Goal: Transaction & Acquisition: Download file/media

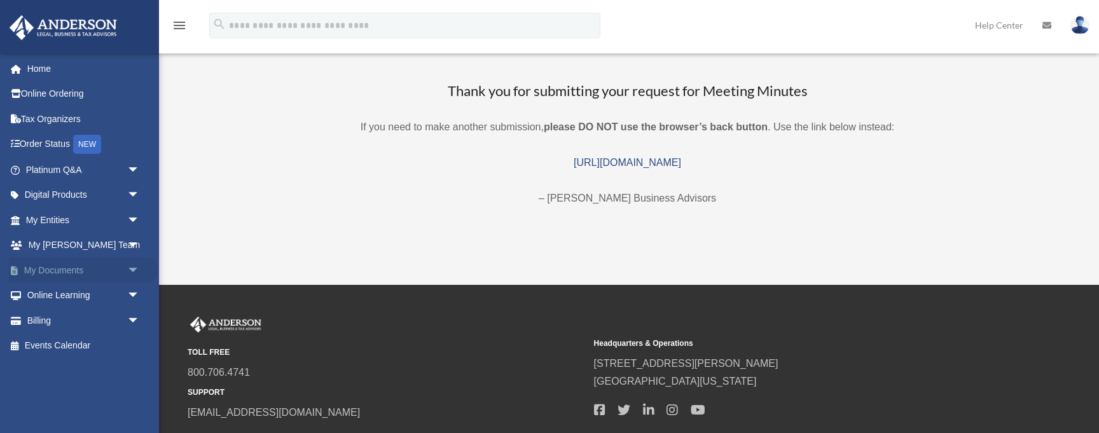
click at [104, 266] on link "My Documents arrow_drop_down" at bounding box center [84, 270] width 150 height 25
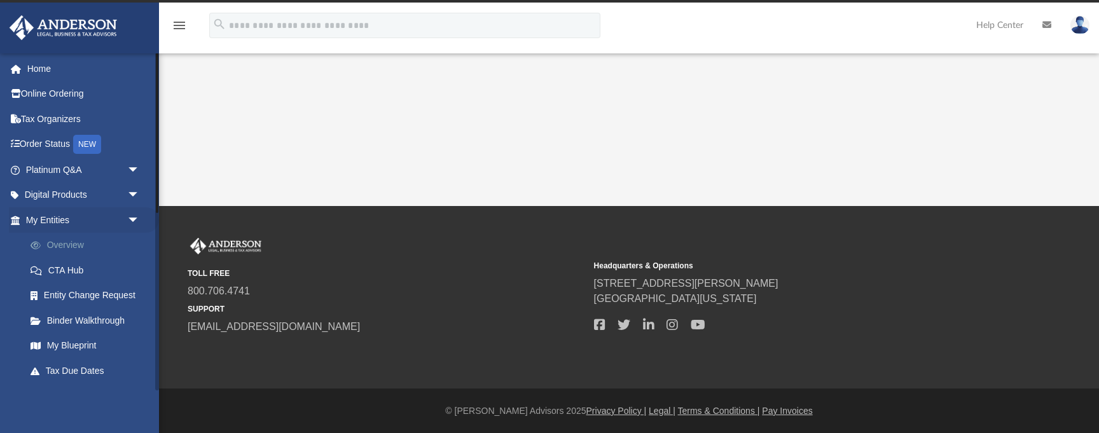
scroll to position [21, 0]
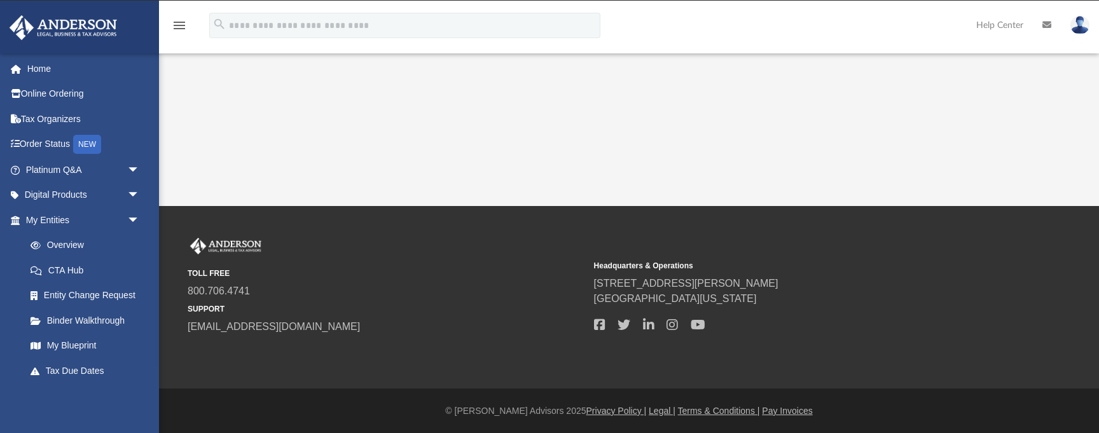
click at [376, 240] on div "TOLL FREE 800.706.4741 SUPPORT [EMAIL_ADDRESS][DOMAIN_NAME]" at bounding box center [387, 286] width 398 height 97
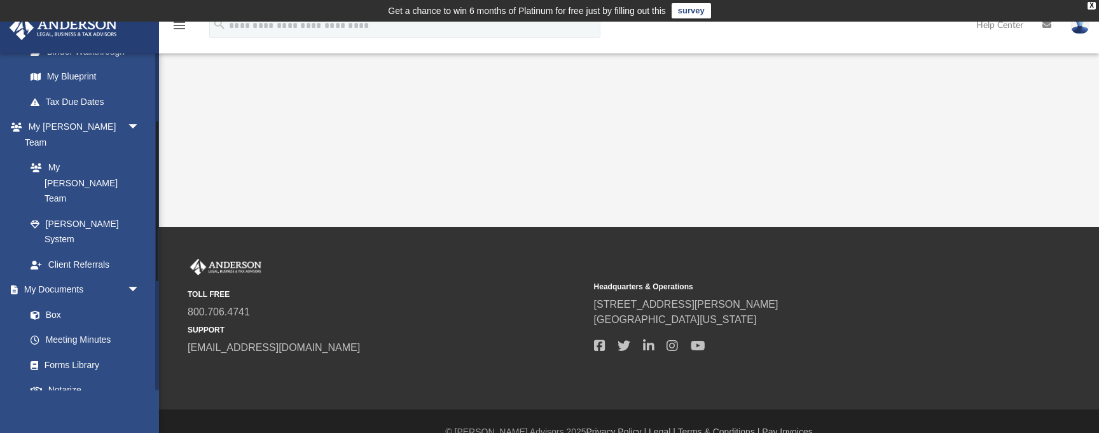
scroll to position [373, 0]
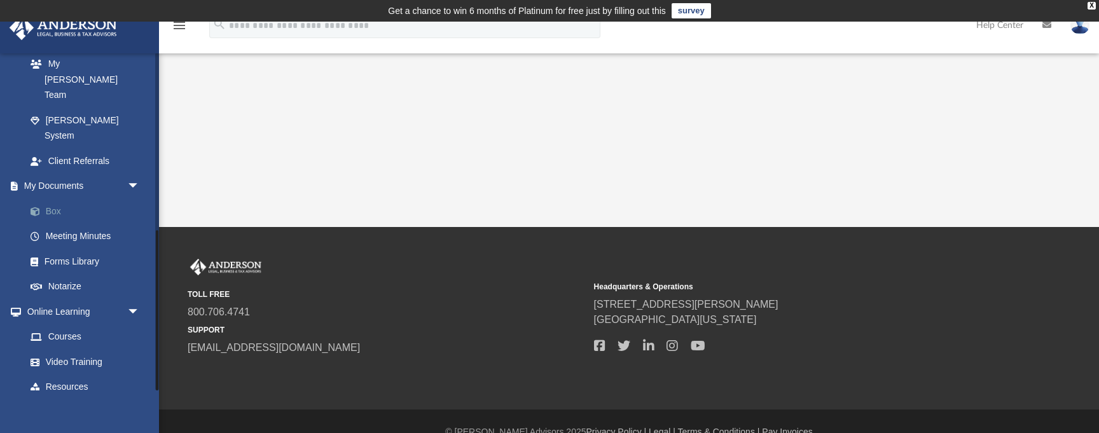
click at [60, 198] on link "Box" at bounding box center [88, 210] width 141 height 25
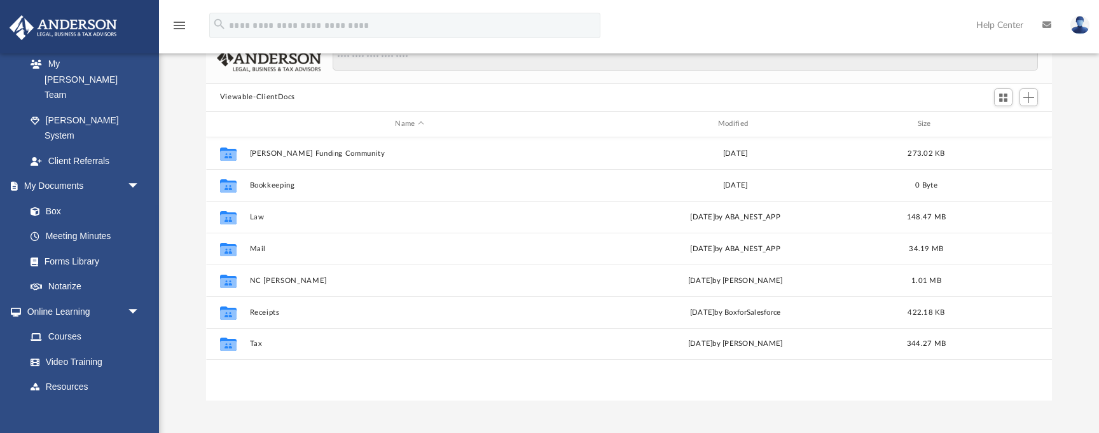
scroll to position [112, 0]
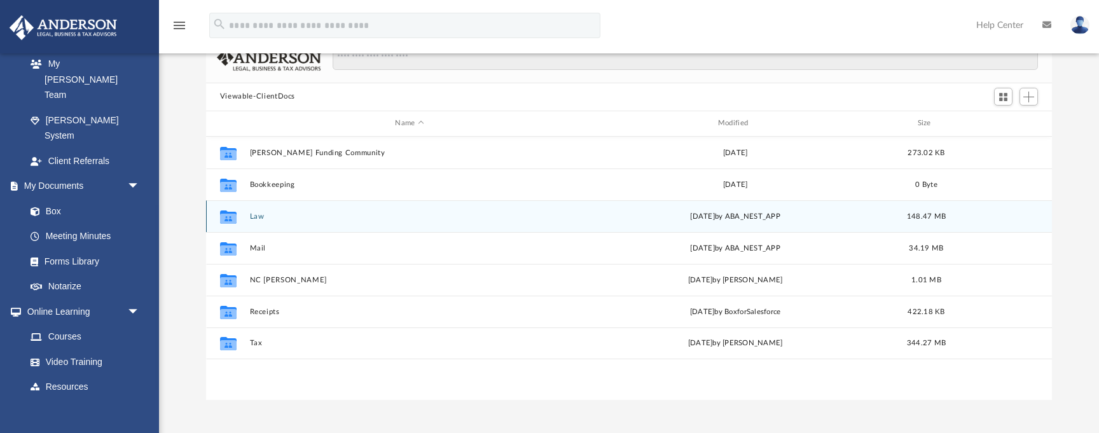
click at [251, 219] on button "Law" at bounding box center [409, 216] width 320 height 8
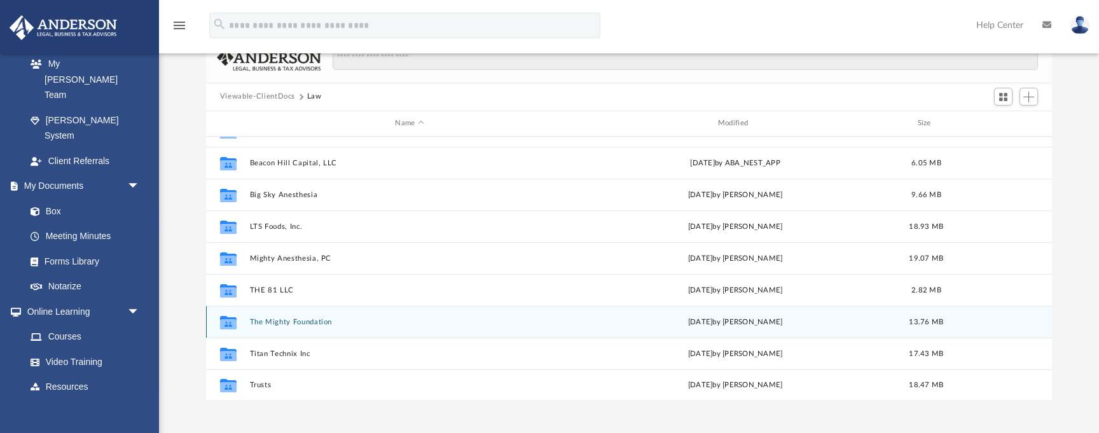
scroll to position [181, 0]
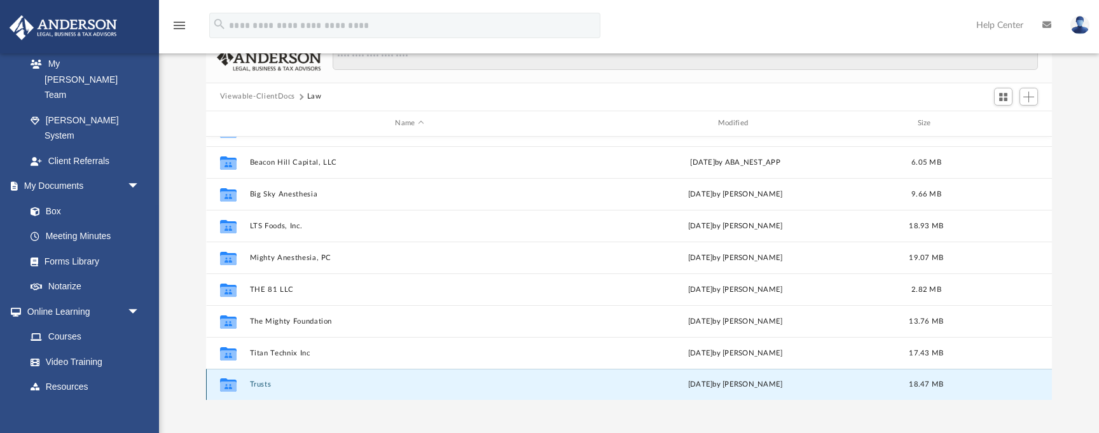
click at [260, 387] on button "Trusts" at bounding box center [409, 384] width 320 height 8
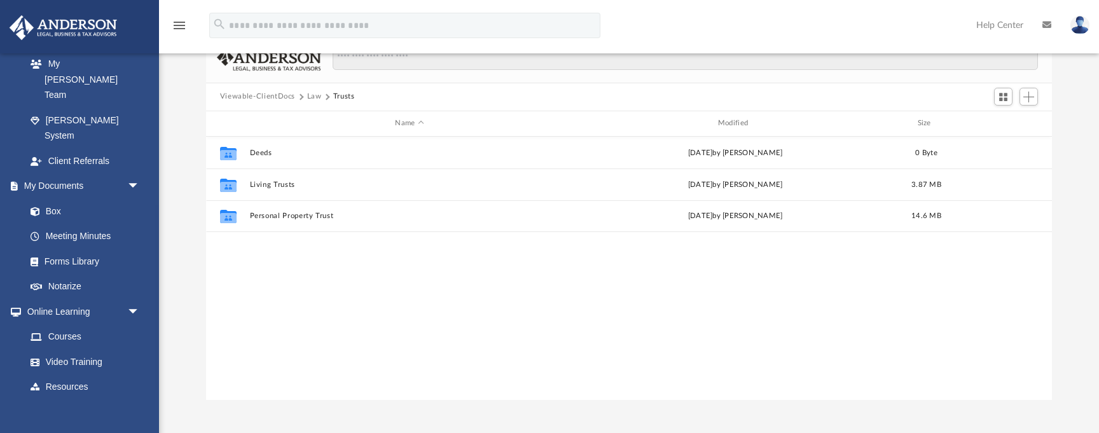
scroll to position [0, 0]
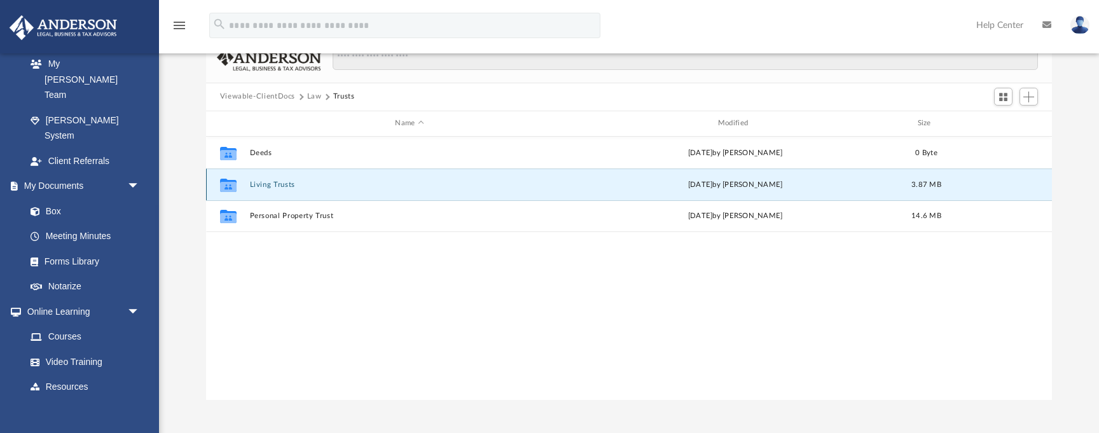
click at [285, 183] on button "Living Trusts" at bounding box center [409, 185] width 320 height 8
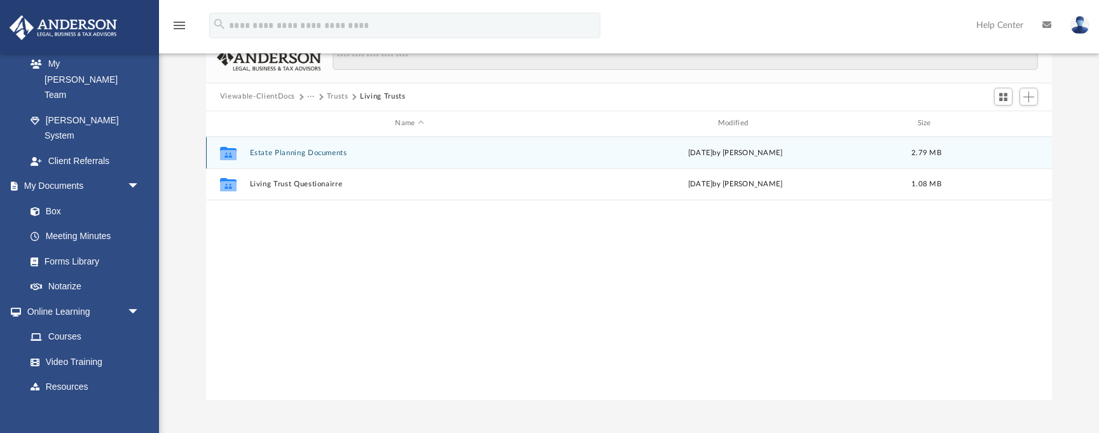
click at [326, 149] on button "Estate Planning Documents" at bounding box center [409, 153] width 320 height 8
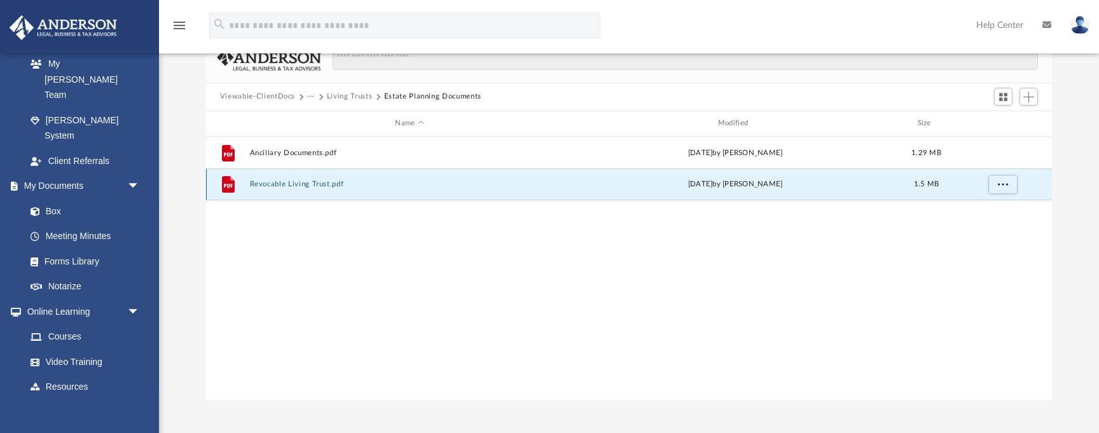
click at [335, 183] on button "Revocable Living Trust.pdf" at bounding box center [409, 184] width 320 height 8
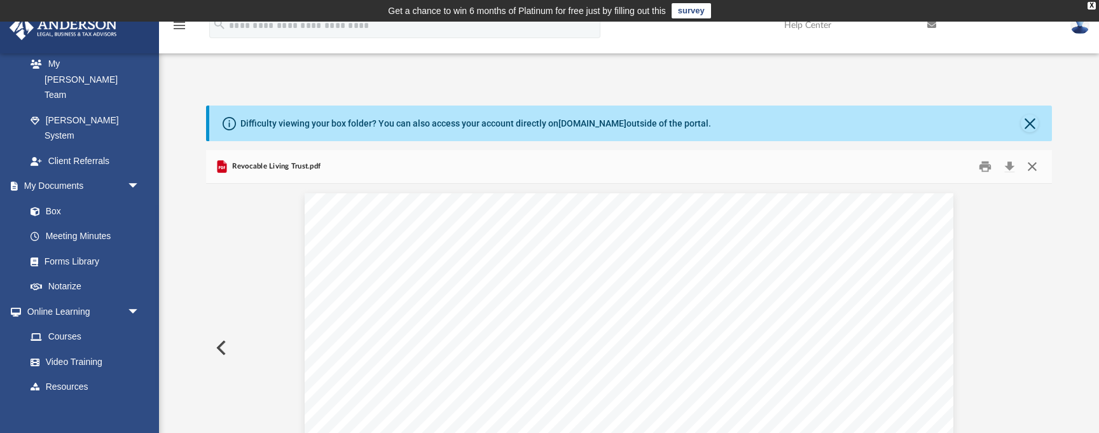
click at [1033, 175] on button "Close" at bounding box center [1032, 166] width 23 height 20
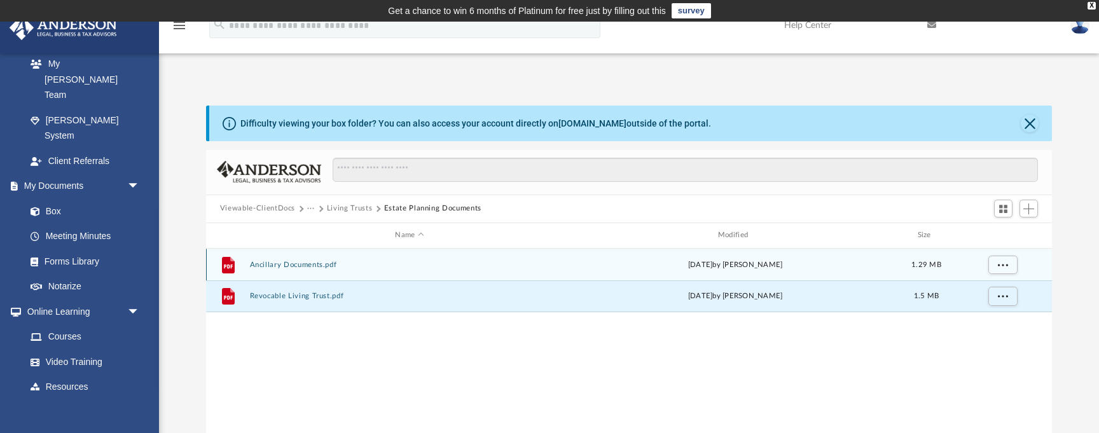
click at [298, 268] on div "File Ancillary Documents.pdf [DATE] by [PERSON_NAME] 1.29 MB" at bounding box center [629, 265] width 846 height 32
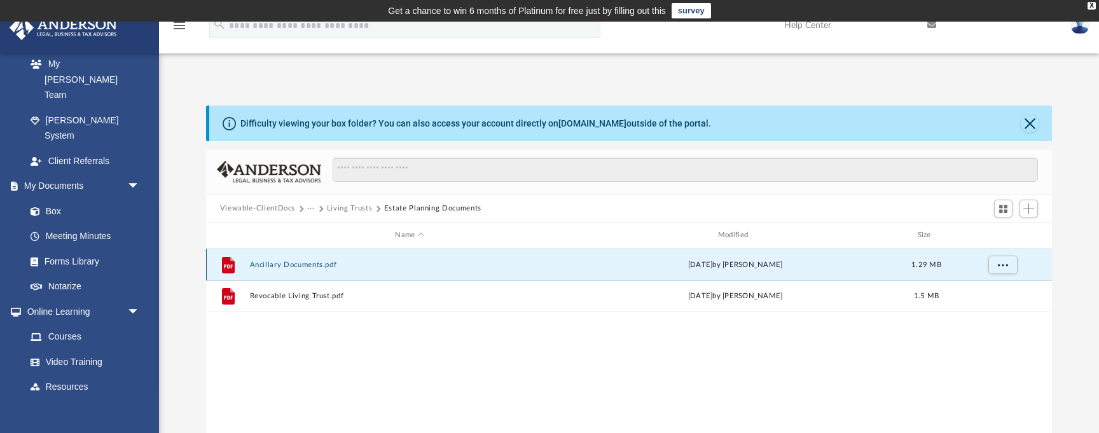
click at [298, 265] on button "Ancillary Documents.pdf" at bounding box center [409, 265] width 320 height 8
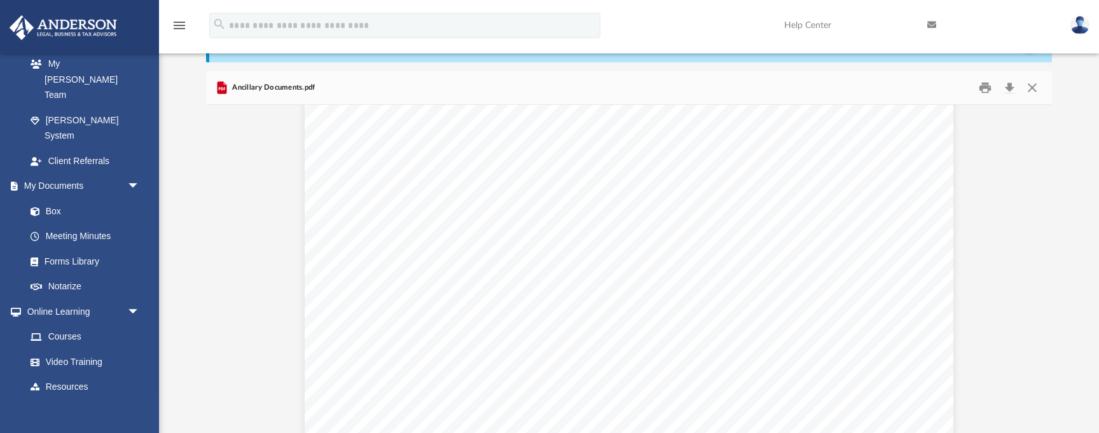
scroll to position [1104, 0]
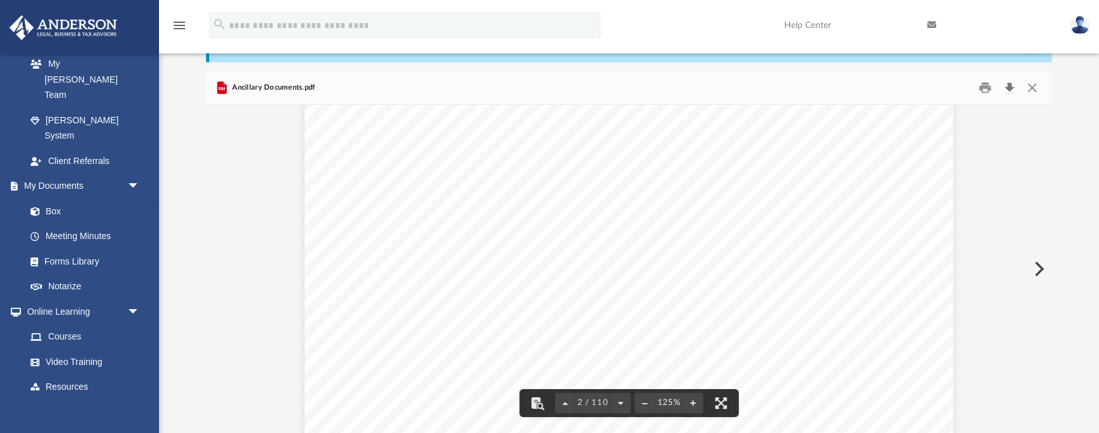
click at [1005, 88] on button "Download" at bounding box center [1009, 88] width 23 height 20
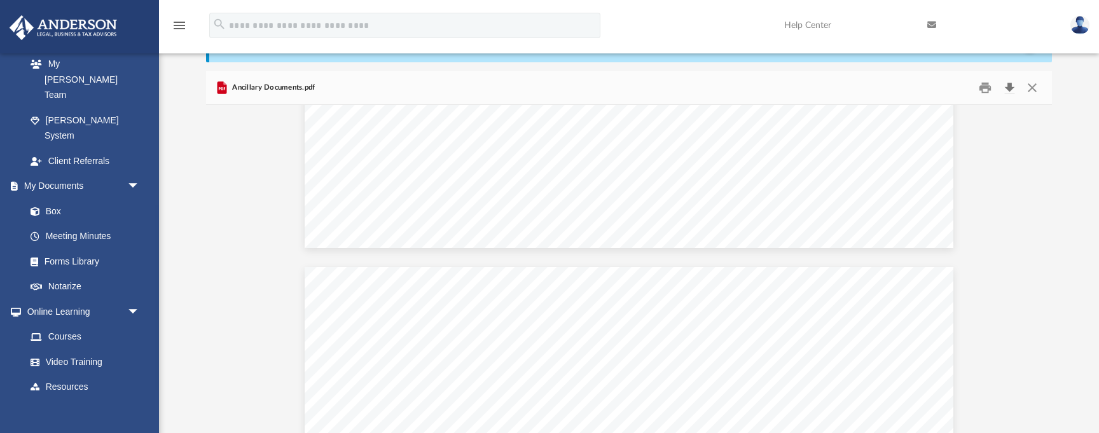
scroll to position [11255, 0]
